Goal: Task Accomplishment & Management: Manage account settings

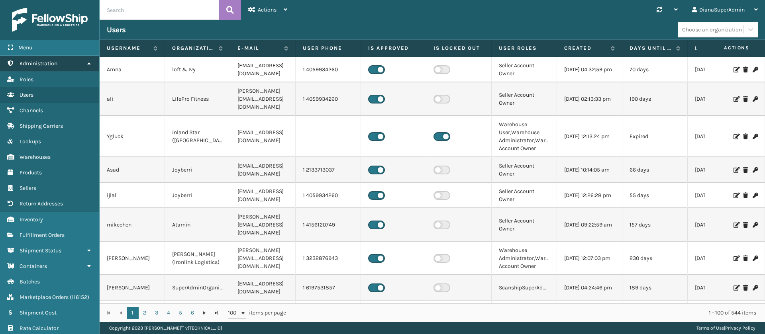
click at [67, 65] on link "Administration" at bounding box center [49, 64] width 99 height 16
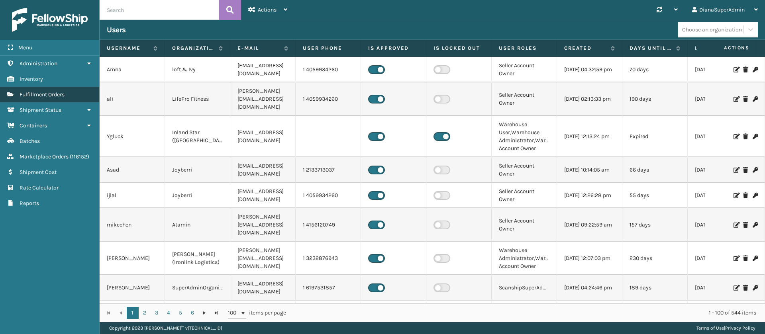
click at [63, 88] on link "Fulfillment Orders" at bounding box center [49, 95] width 99 height 16
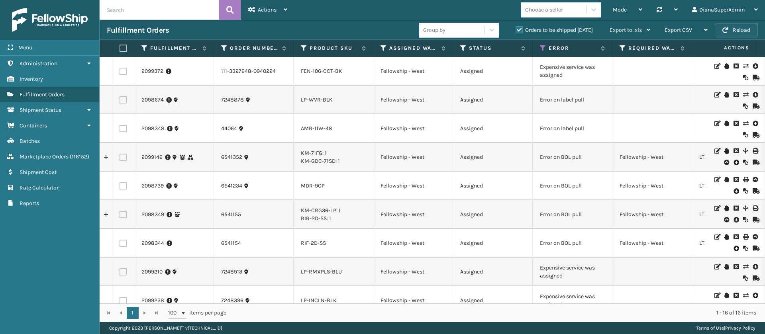
click at [742, 29] on button "Reload" at bounding box center [735, 30] width 43 height 14
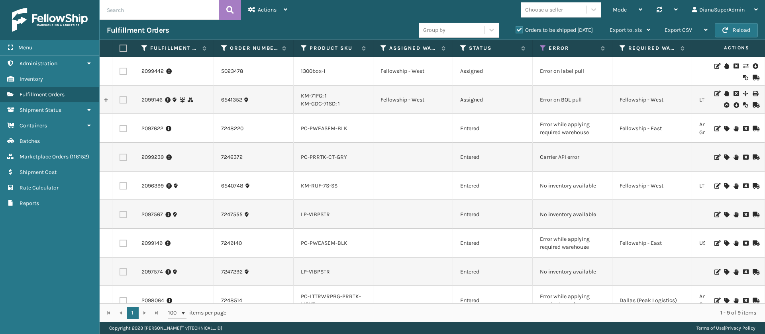
click at [724, 243] on icon at bounding box center [726, 244] width 5 height 6
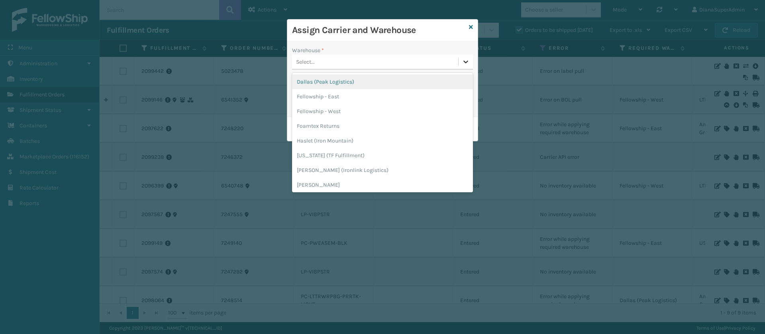
click at [463, 61] on icon at bounding box center [466, 62] width 8 height 8
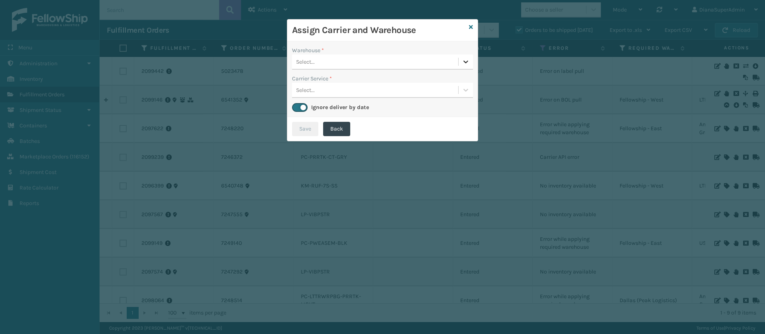
click at [463, 61] on icon at bounding box center [466, 62] width 8 height 8
click at [469, 27] on icon at bounding box center [471, 27] width 4 height 6
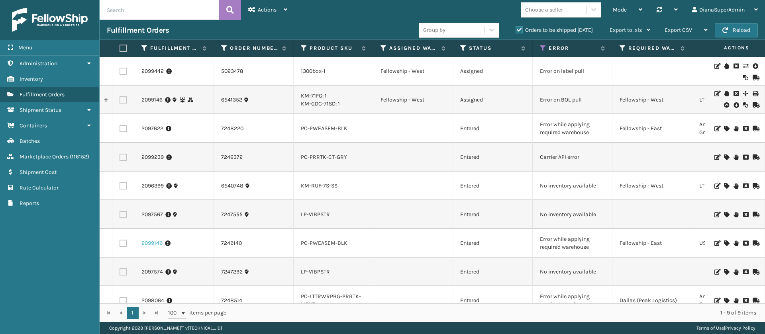
click at [151, 243] on link "2099149" at bounding box center [151, 243] width 21 height 8
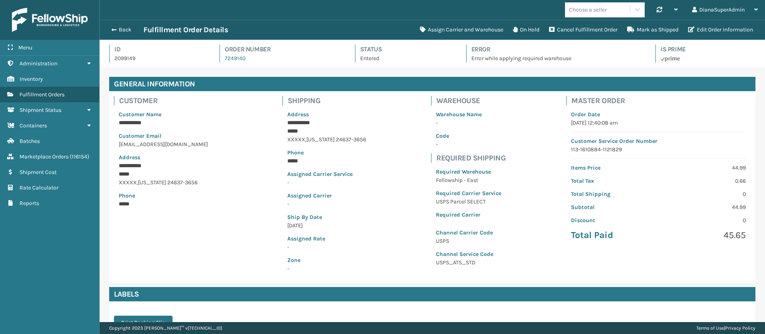
scroll to position [19, 665]
click at [466, 26] on button "Assign Carrier and Warehouse" at bounding box center [461, 30] width 93 height 16
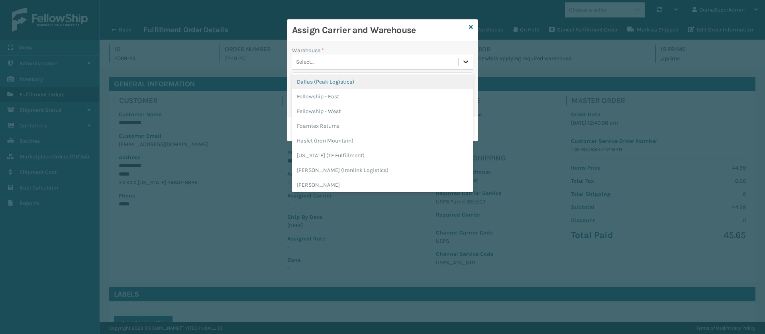
click at [468, 61] on icon at bounding box center [466, 62] width 8 height 8
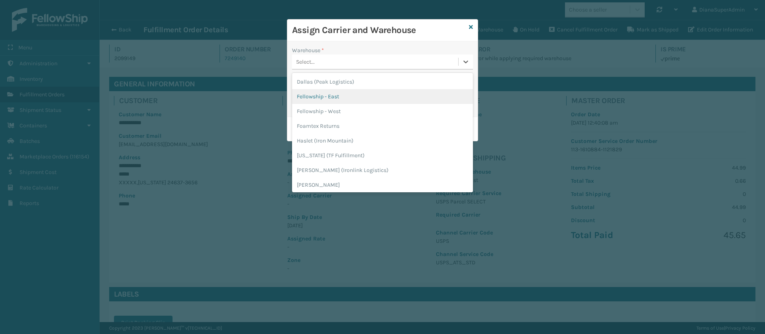
click at [362, 89] on div "Fellowship - East" at bounding box center [382, 96] width 181 height 15
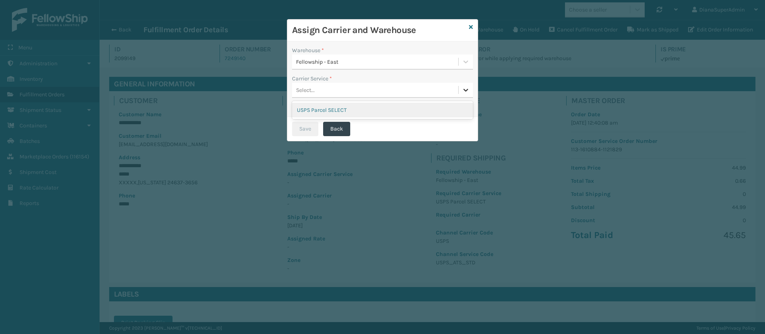
click at [464, 97] on div at bounding box center [465, 90] width 14 height 14
click at [413, 108] on div "USPS Parcel SELECT" at bounding box center [382, 110] width 181 height 15
click at [303, 127] on button "Save" at bounding box center [305, 129] width 26 height 14
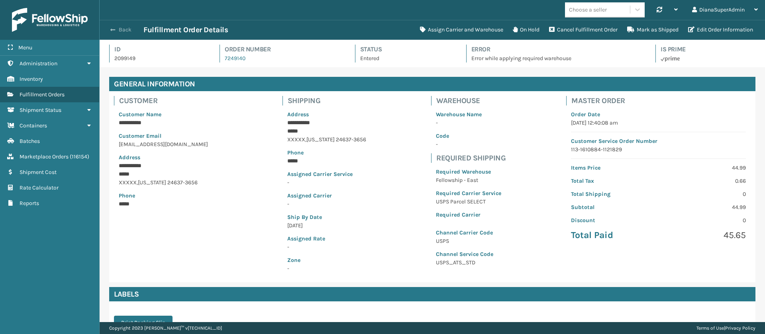
click at [123, 31] on button "Back" at bounding box center [125, 29] width 37 height 7
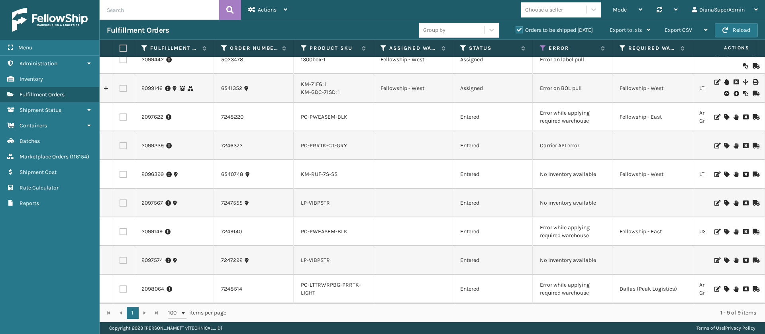
scroll to position [21, 0]
click at [724, 286] on icon at bounding box center [726, 289] width 5 height 6
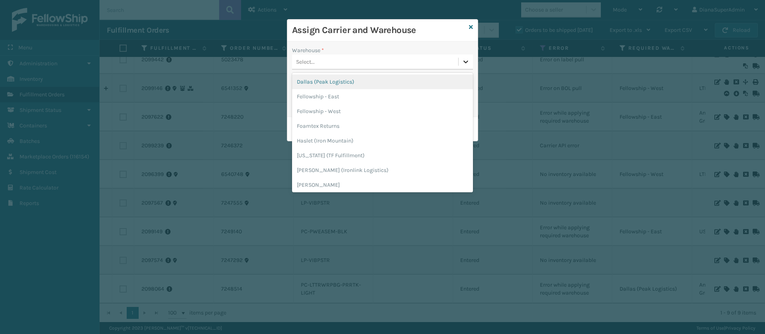
click at [470, 59] on div at bounding box center [465, 62] width 14 height 14
click at [389, 82] on div "Dallas (Peak Logistics)" at bounding box center [382, 81] width 181 height 15
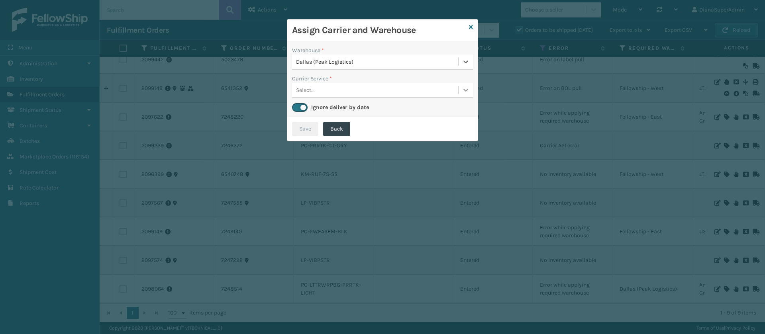
click at [469, 86] on icon at bounding box center [466, 90] width 8 height 8
click at [398, 107] on div "Amazon Transportation Ground" at bounding box center [382, 110] width 181 height 15
click at [305, 123] on button "Save" at bounding box center [305, 129] width 26 height 14
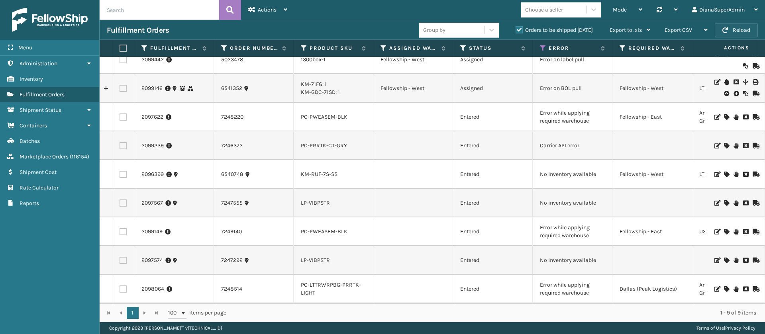
click at [744, 34] on button "Reload" at bounding box center [735, 30] width 43 height 14
